Goal: Information Seeking & Learning: Learn about a topic

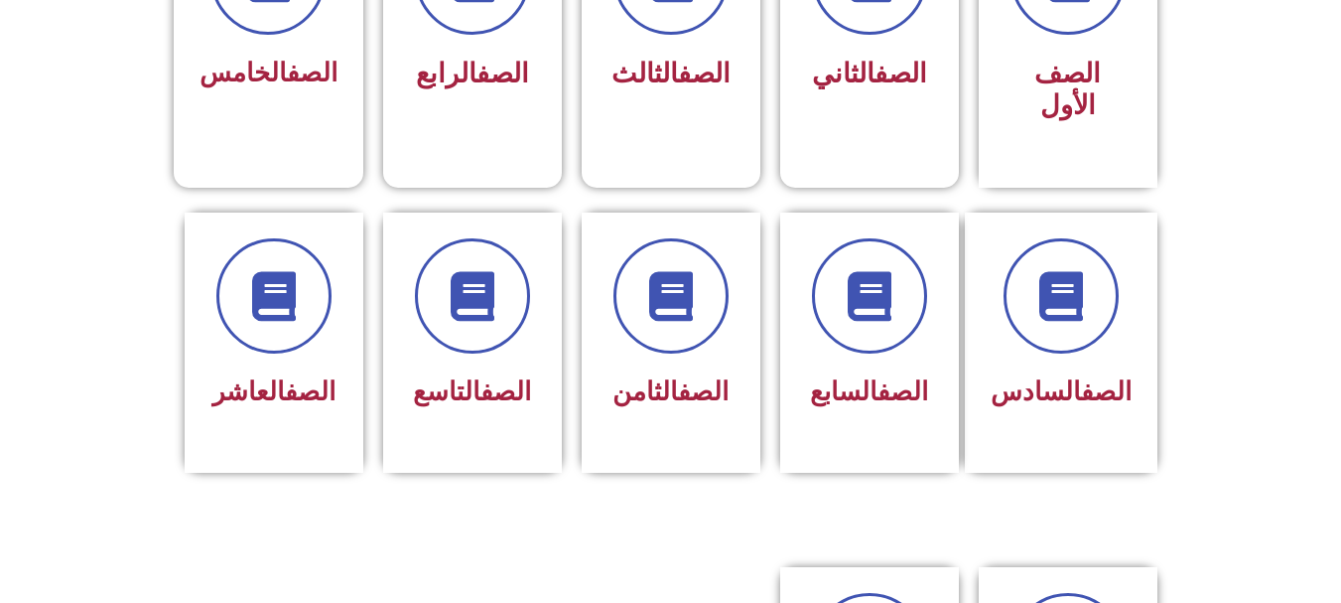
scroll to position [714, 0]
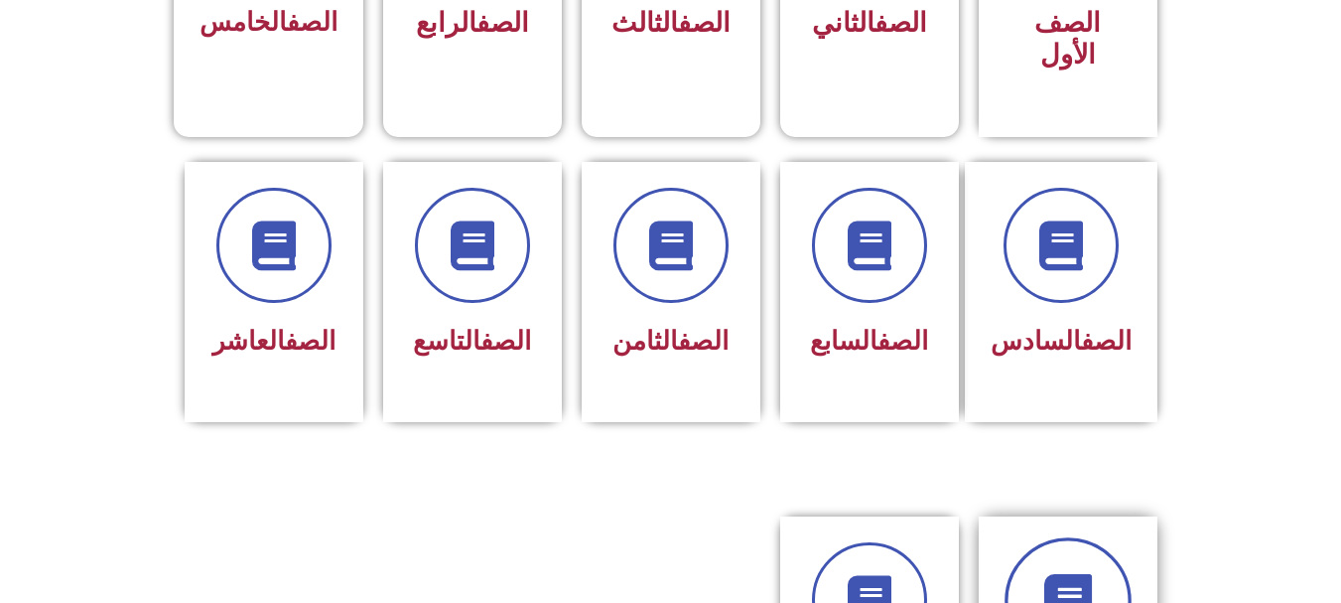
click at [1064, 539] on link at bounding box center [1068, 600] width 127 height 127
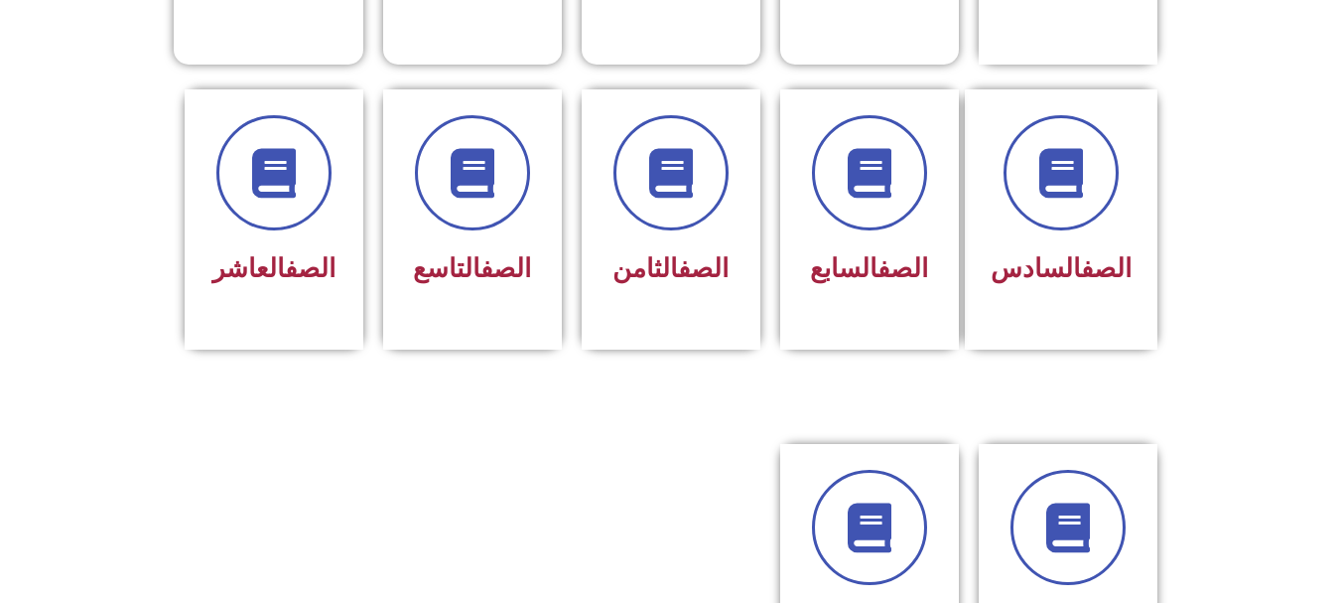
scroll to position [793, 0]
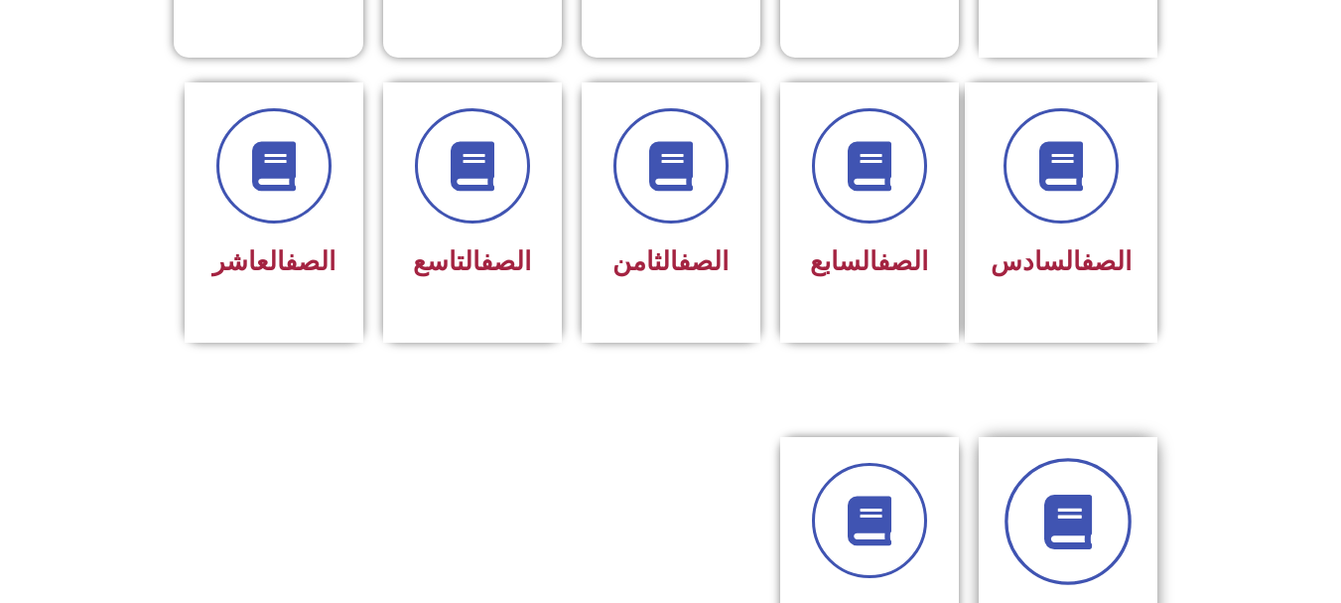
click at [1077, 494] on icon at bounding box center [1067, 521] width 55 height 55
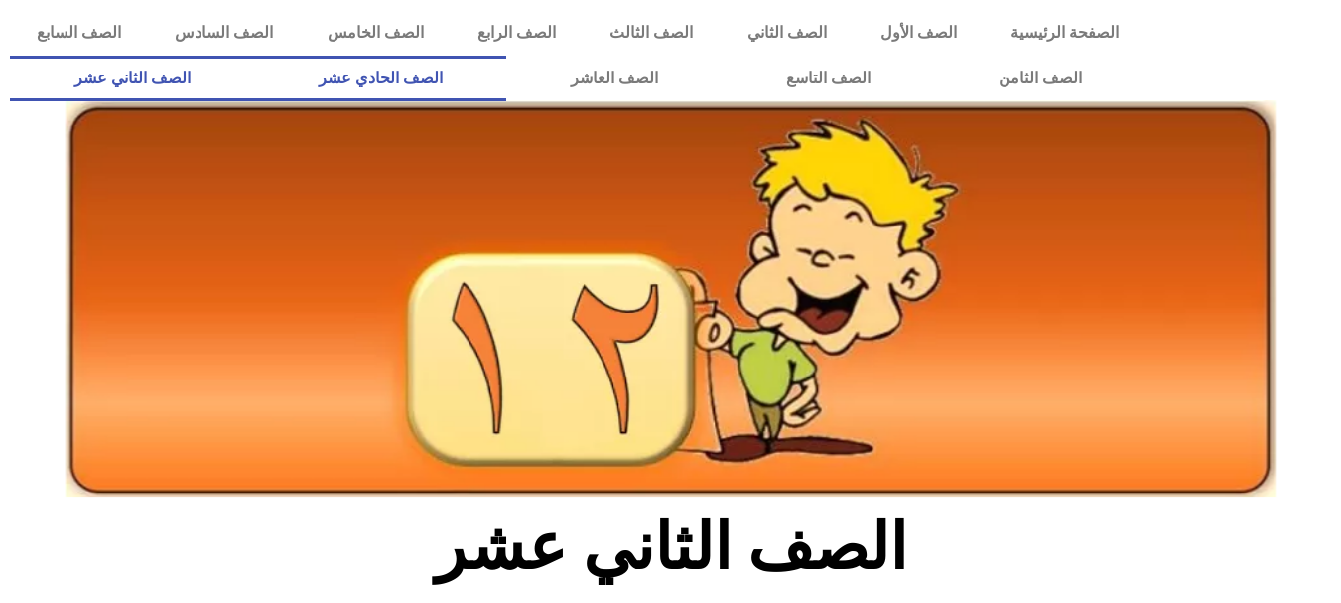
drag, startPoint x: 6, startPoint y: 0, endPoint x: 591, endPoint y: 77, distance: 589.8
click at [506, 77] on link "الصف الحادي عشر" at bounding box center [380, 79] width 252 height 46
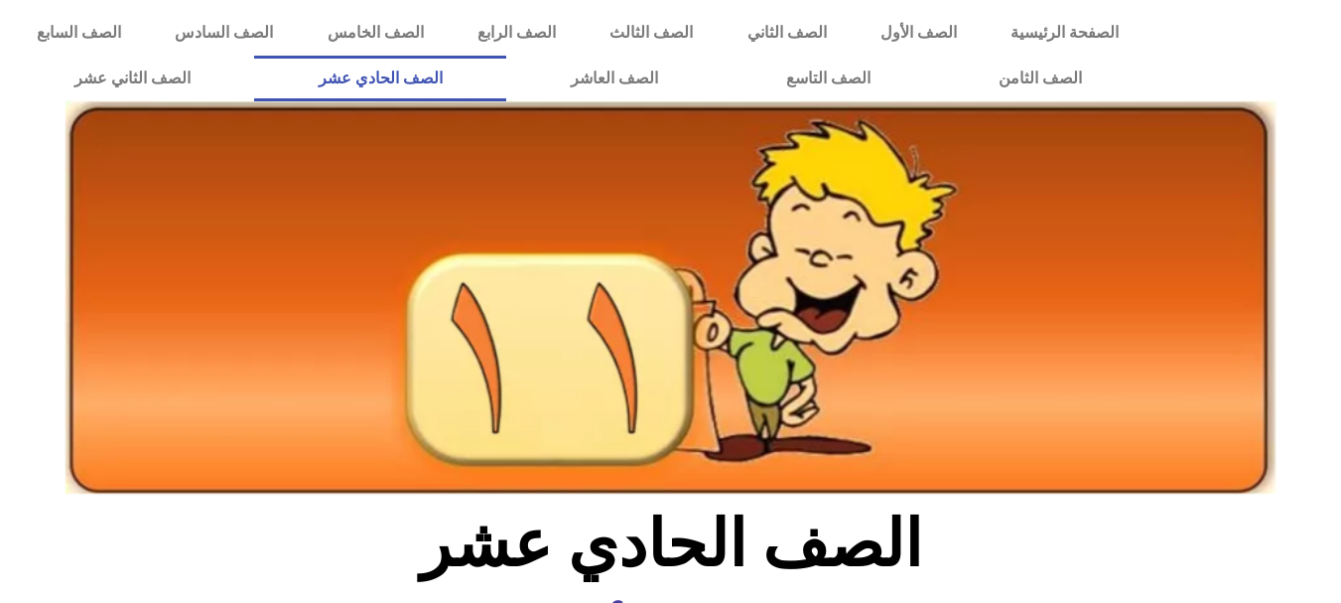
click at [506, 77] on link "الصف الحادي عشر" at bounding box center [380, 79] width 252 height 46
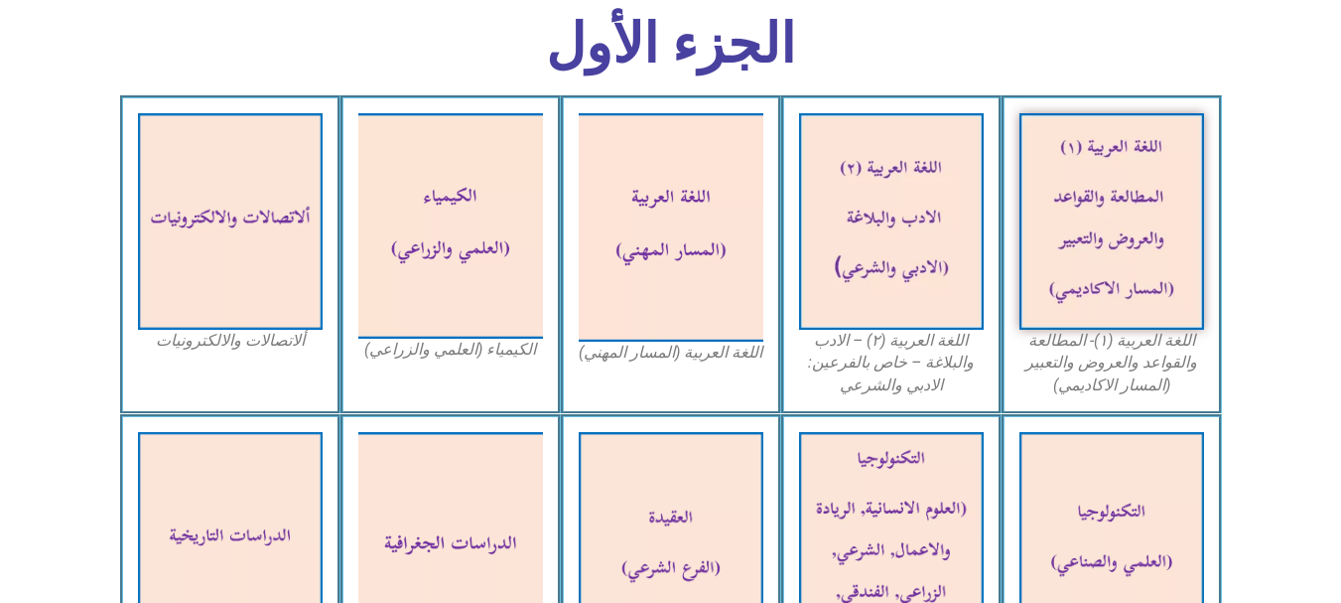
scroll to position [596, 0]
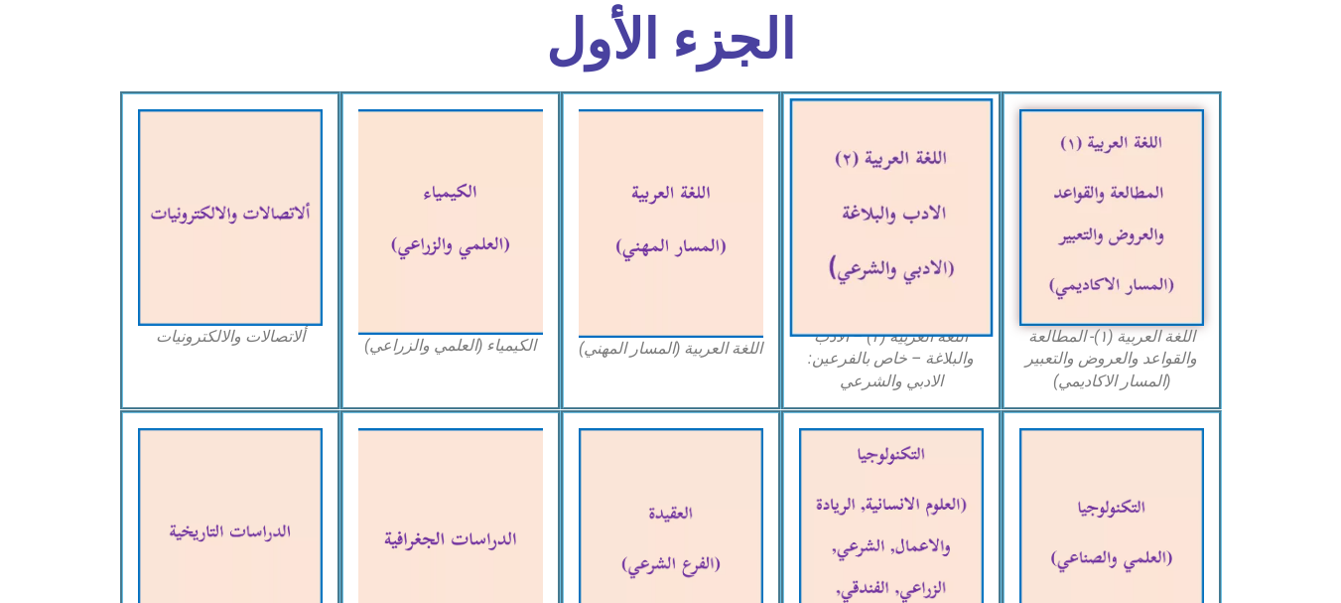
click at [866, 196] on img at bounding box center [890, 217] width 203 height 238
